Goal: Information Seeking & Learning: Learn about a topic

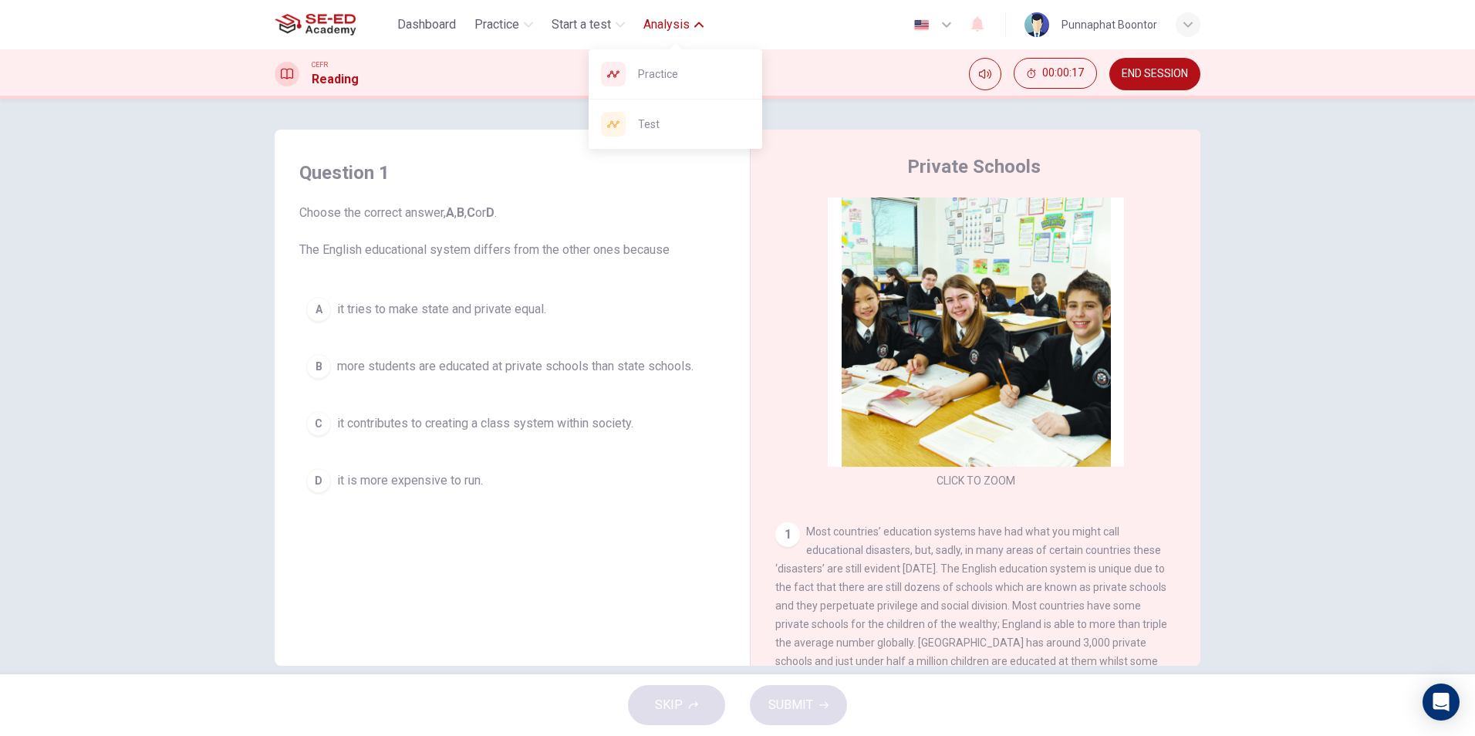
drag, startPoint x: 673, startPoint y: 82, endPoint x: 857, endPoint y: 108, distance: 186.2
click at [673, 82] on span "Practice" at bounding box center [694, 74] width 112 height 19
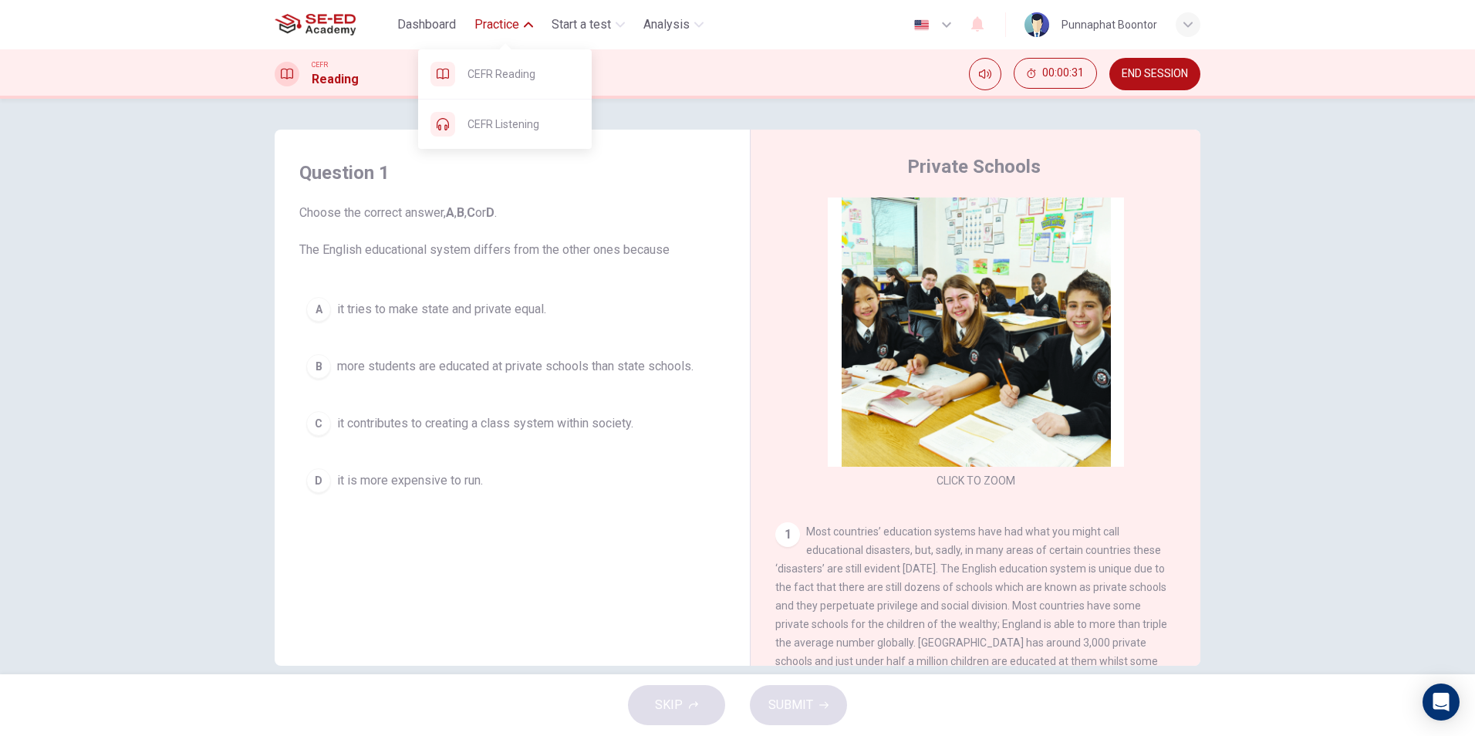
drag, startPoint x: 517, startPoint y: 116, endPoint x: 815, endPoint y: 116, distance: 298.6
click at [517, 116] on span "CEFR Listening" at bounding box center [524, 124] width 112 height 19
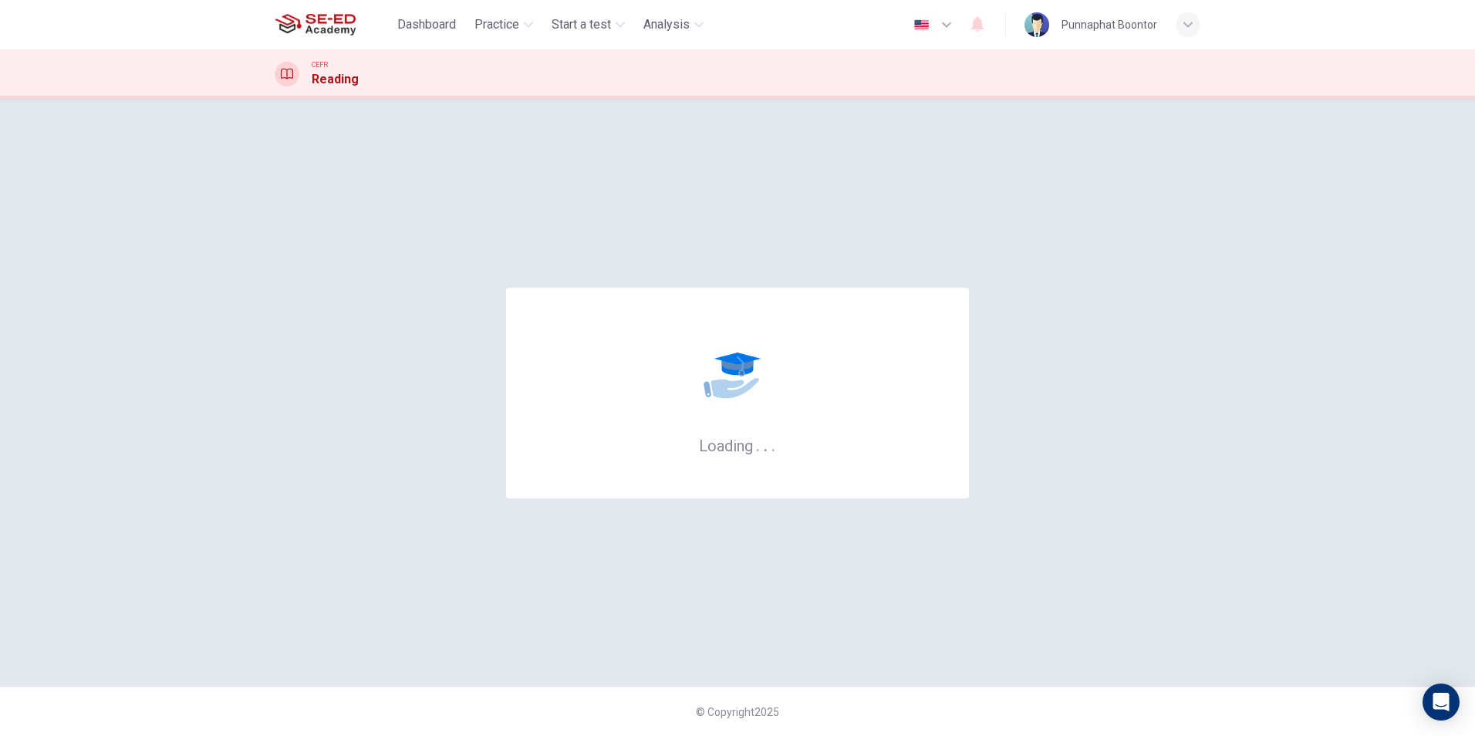
click at [815, 116] on div "Loading . . . © Copyright 2025" at bounding box center [737, 417] width 1475 height 637
